Goal: Information Seeking & Learning: Learn about a topic

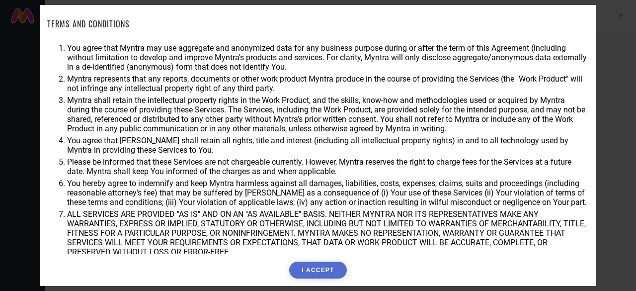
click at [334, 266] on button "I ACCEPT" at bounding box center [317, 269] width 57 height 17
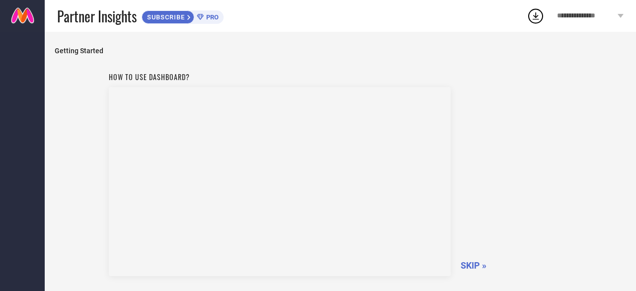
click at [476, 266] on span "SKIP »" at bounding box center [474, 265] width 26 height 10
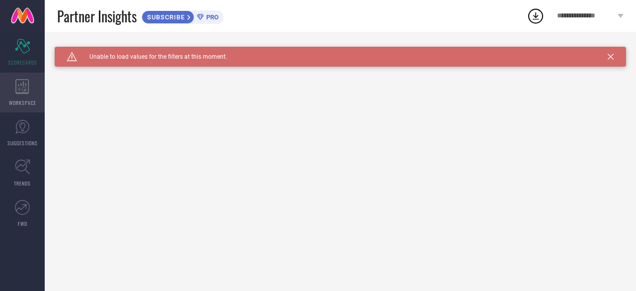
click at [23, 91] on icon at bounding box center [22, 86] width 14 height 15
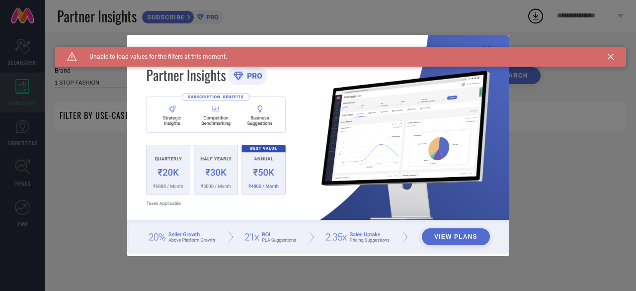
type input "1 STOP FASHION"
type input "All"
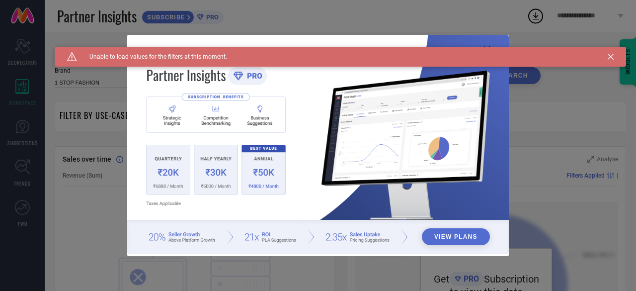
click at [608, 58] on icon at bounding box center [611, 57] width 6 height 6
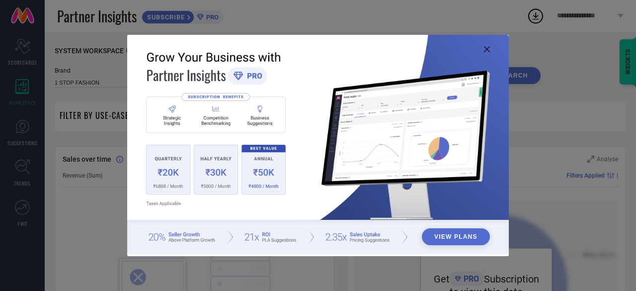
click at [486, 48] on icon at bounding box center [487, 49] width 6 height 6
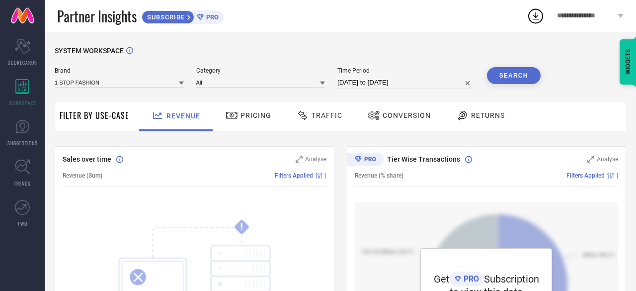
click at [263, 119] on span "Pricing" at bounding box center [256, 115] width 31 height 8
